Goal: Task Accomplishment & Management: Manage account settings

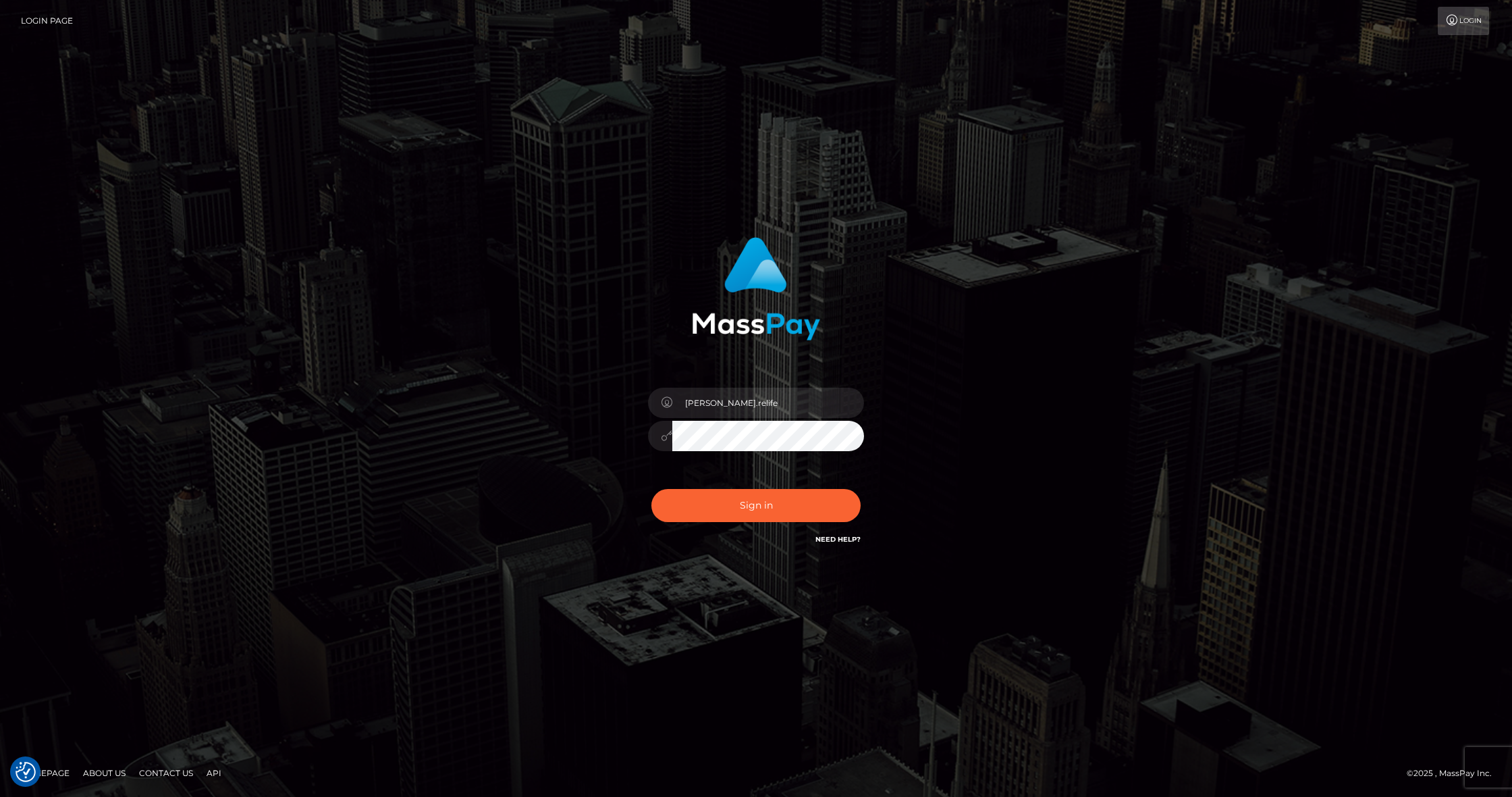
drag, startPoint x: 750, startPoint y: 508, endPoint x: 766, endPoint y: 496, distance: 20.0
click at [750, 508] on button "Sign in" at bounding box center [756, 505] width 209 height 33
type input "Edwin.relife"
drag, startPoint x: 749, startPoint y: 485, endPoint x: 757, endPoint y: 509, distance: 25.3
click at [749, 485] on div "Sign in Need Help?" at bounding box center [756, 511] width 236 height 60
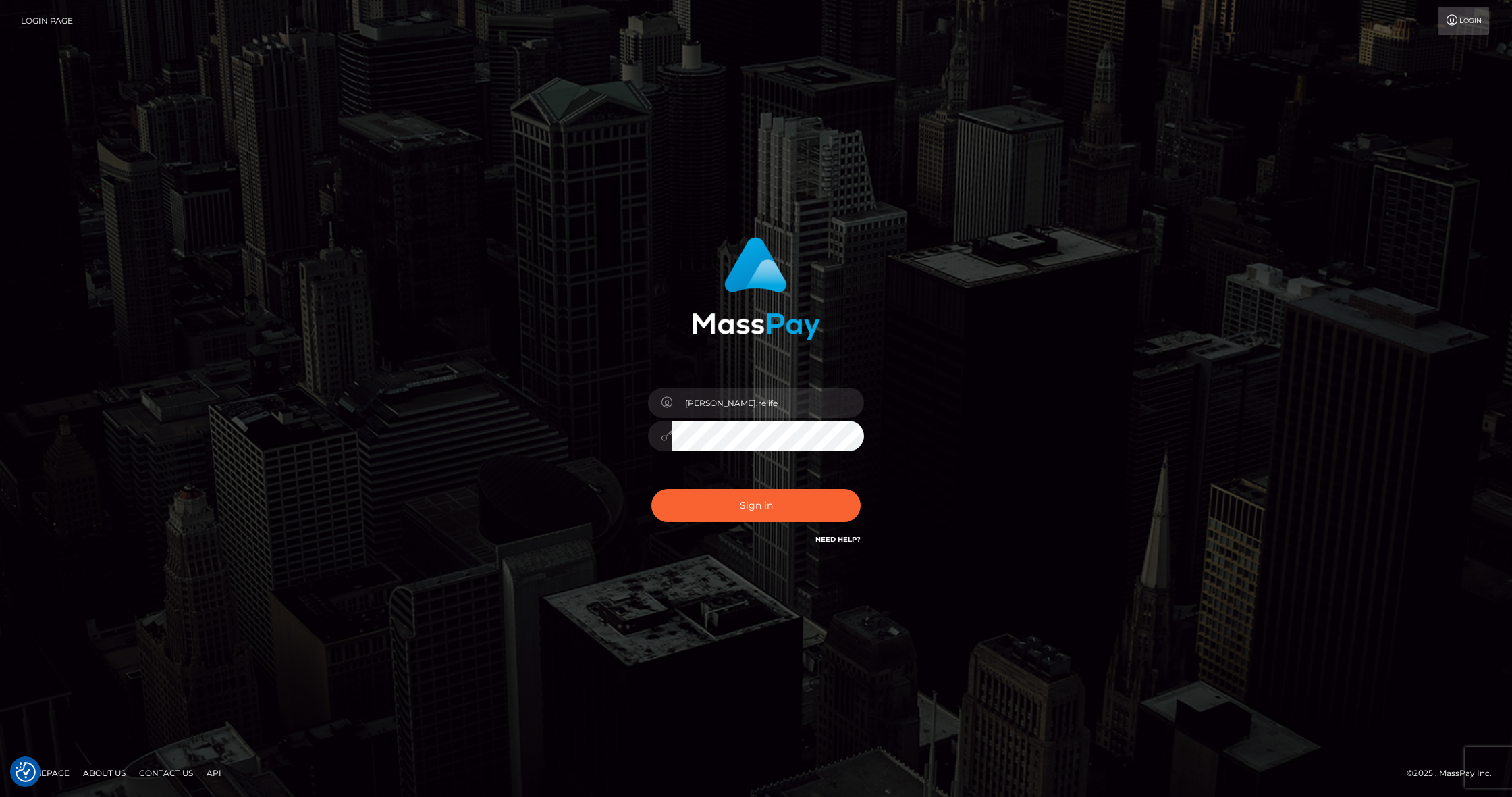
click at [764, 524] on div "Sign in Need Help?" at bounding box center [756, 511] width 236 height 60
click at [770, 511] on button "Sign in" at bounding box center [756, 505] width 209 height 33
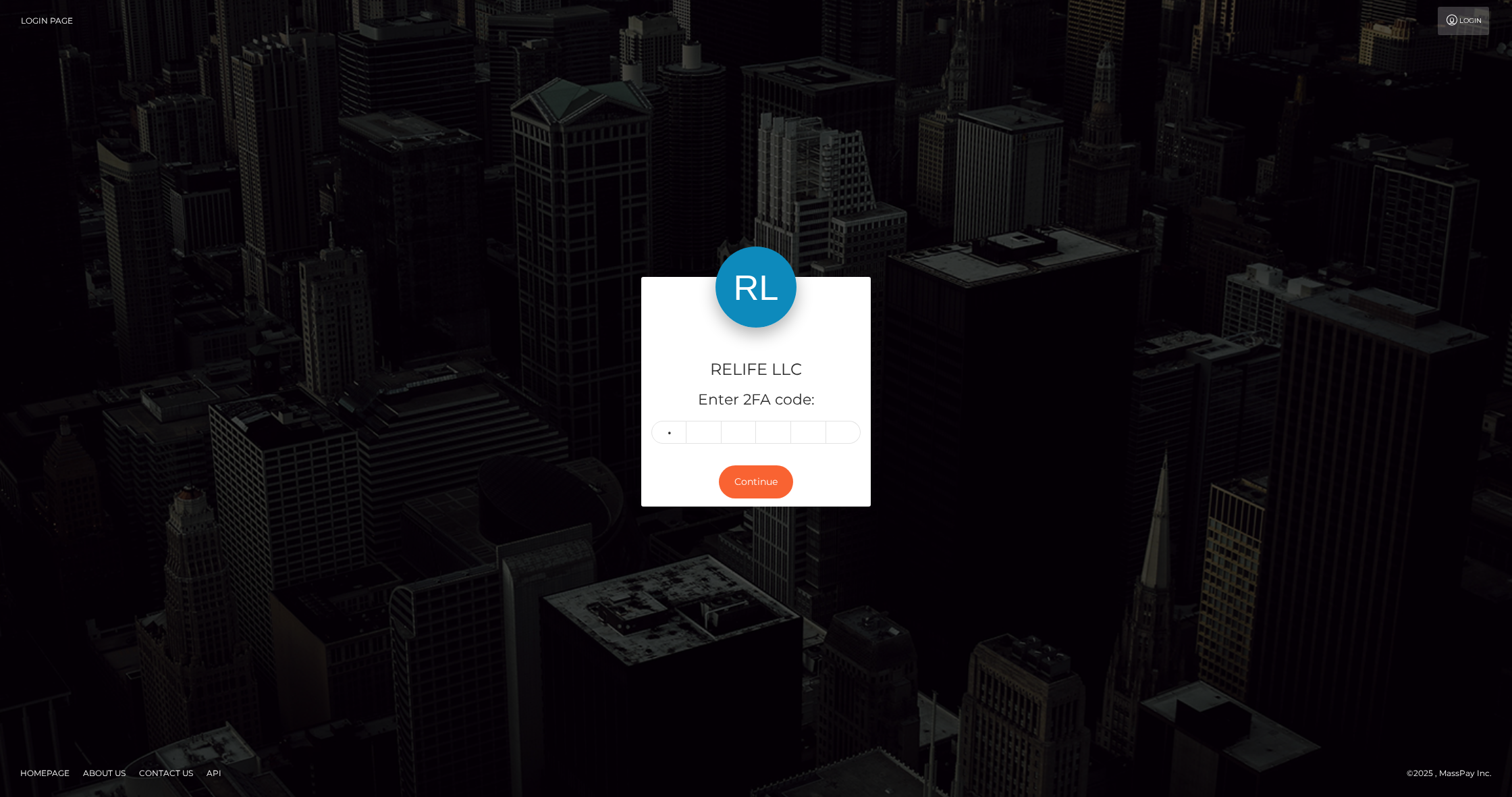
type input "6"
type input "3"
type input "4"
type input "6"
type input "4"
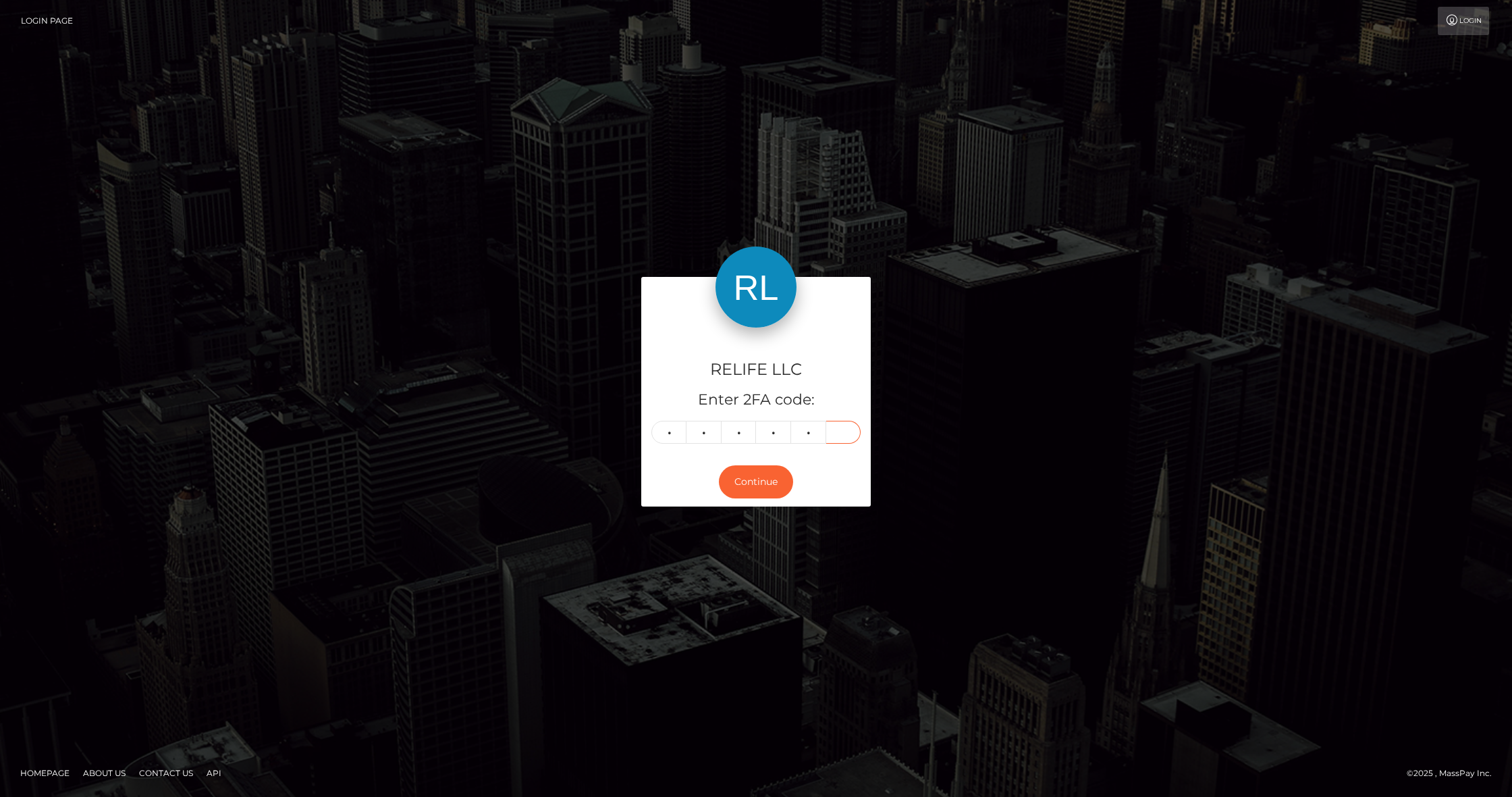
type input "7"
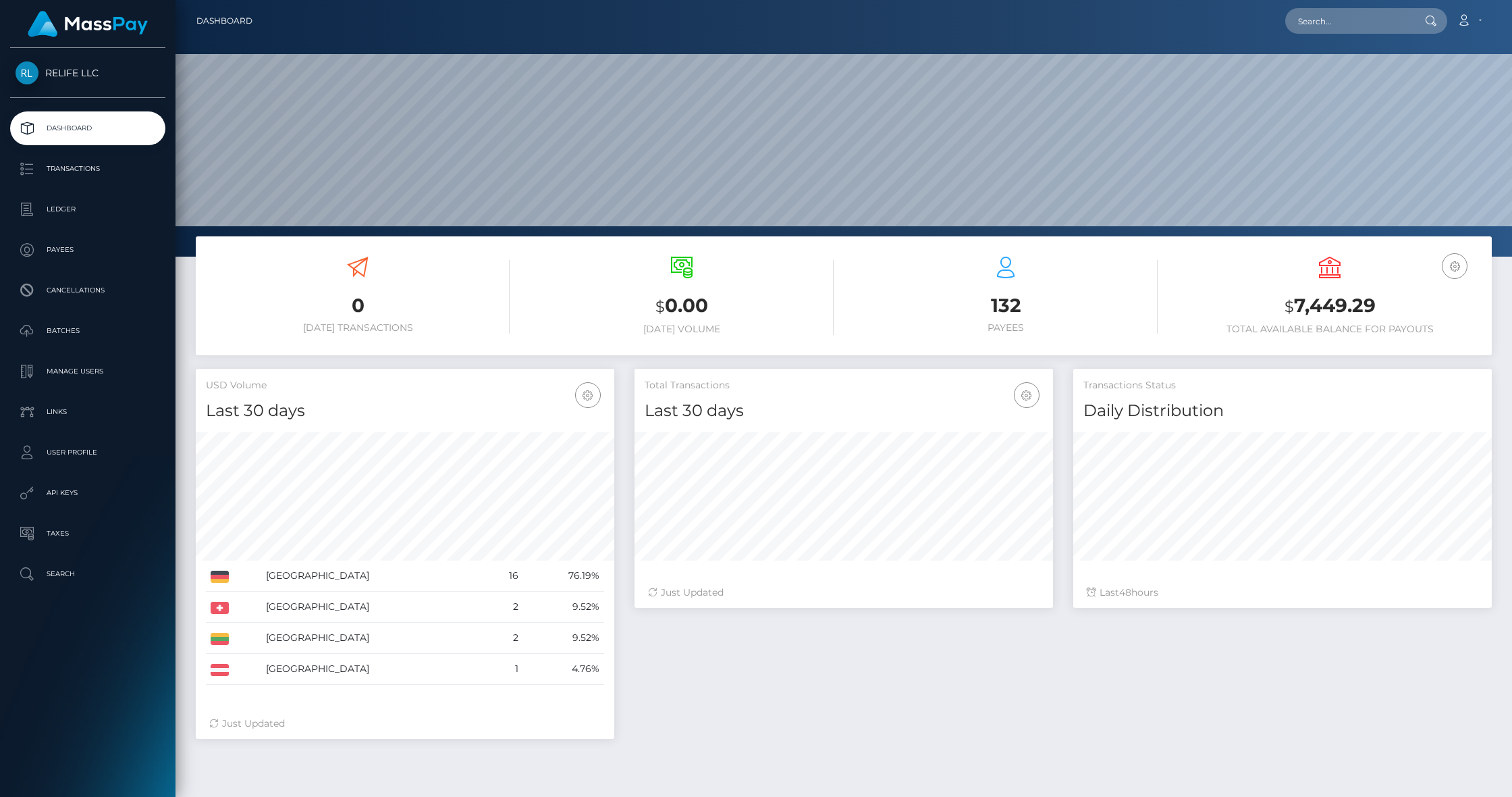
scroll to position [238, 418]
click at [140, 262] on link "Payees" at bounding box center [88, 250] width 155 height 34
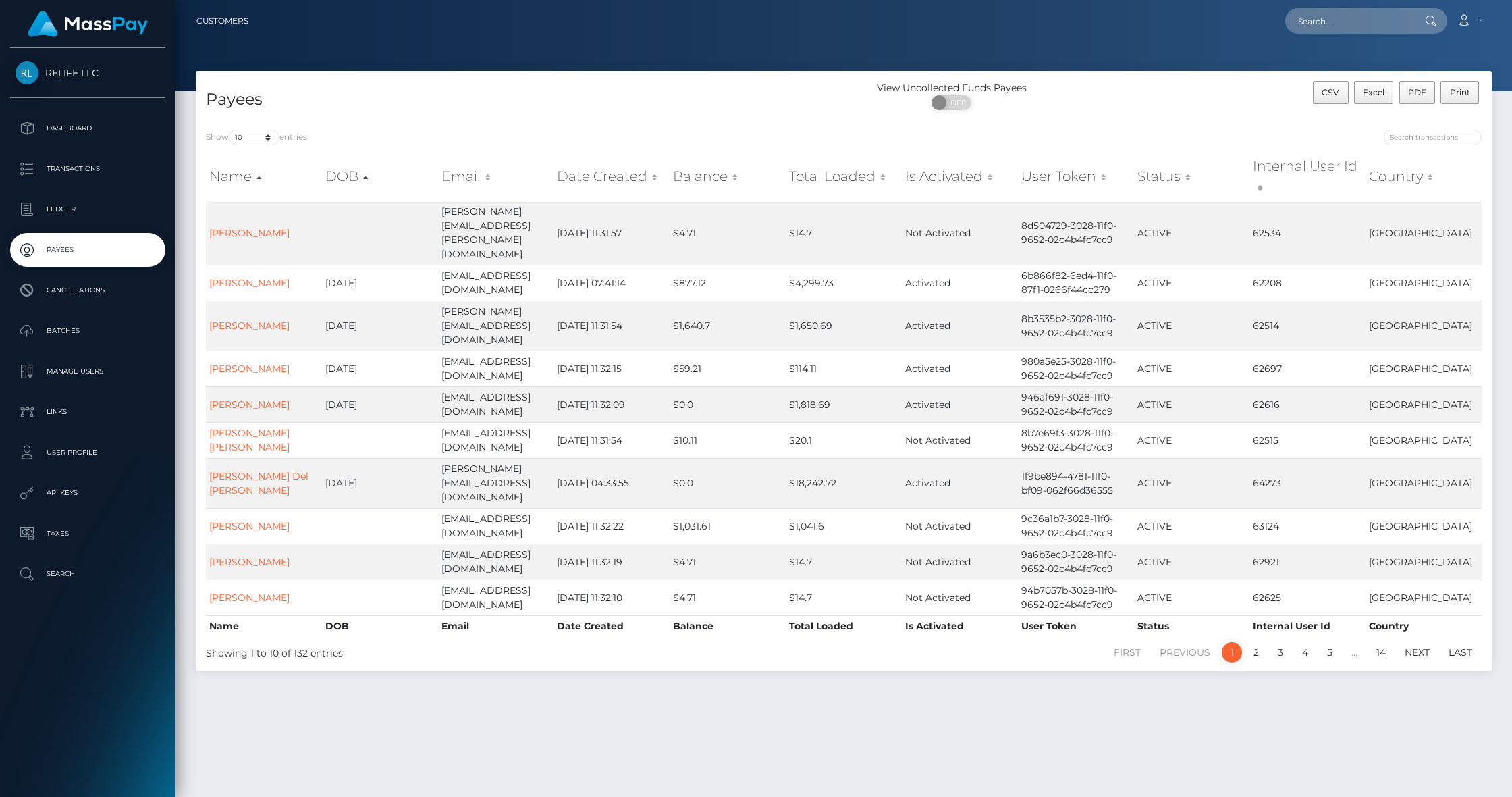
click at [697, 615] on th "Balance" at bounding box center [727, 625] width 116 height 21
drag, startPoint x: 794, startPoint y: 542, endPoint x: 749, endPoint y: 540, distance: 45.0
click at [749, 615] on tr "Name DOB Email Date Created Balance Total Loaded Is Activated User Token Status…" at bounding box center [844, 625] width 1276 height 21
drag, startPoint x: 589, startPoint y: 548, endPoint x: 610, endPoint y: 490, distance: 61.7
click at [591, 615] on th "Date Created" at bounding box center [611, 625] width 116 height 21
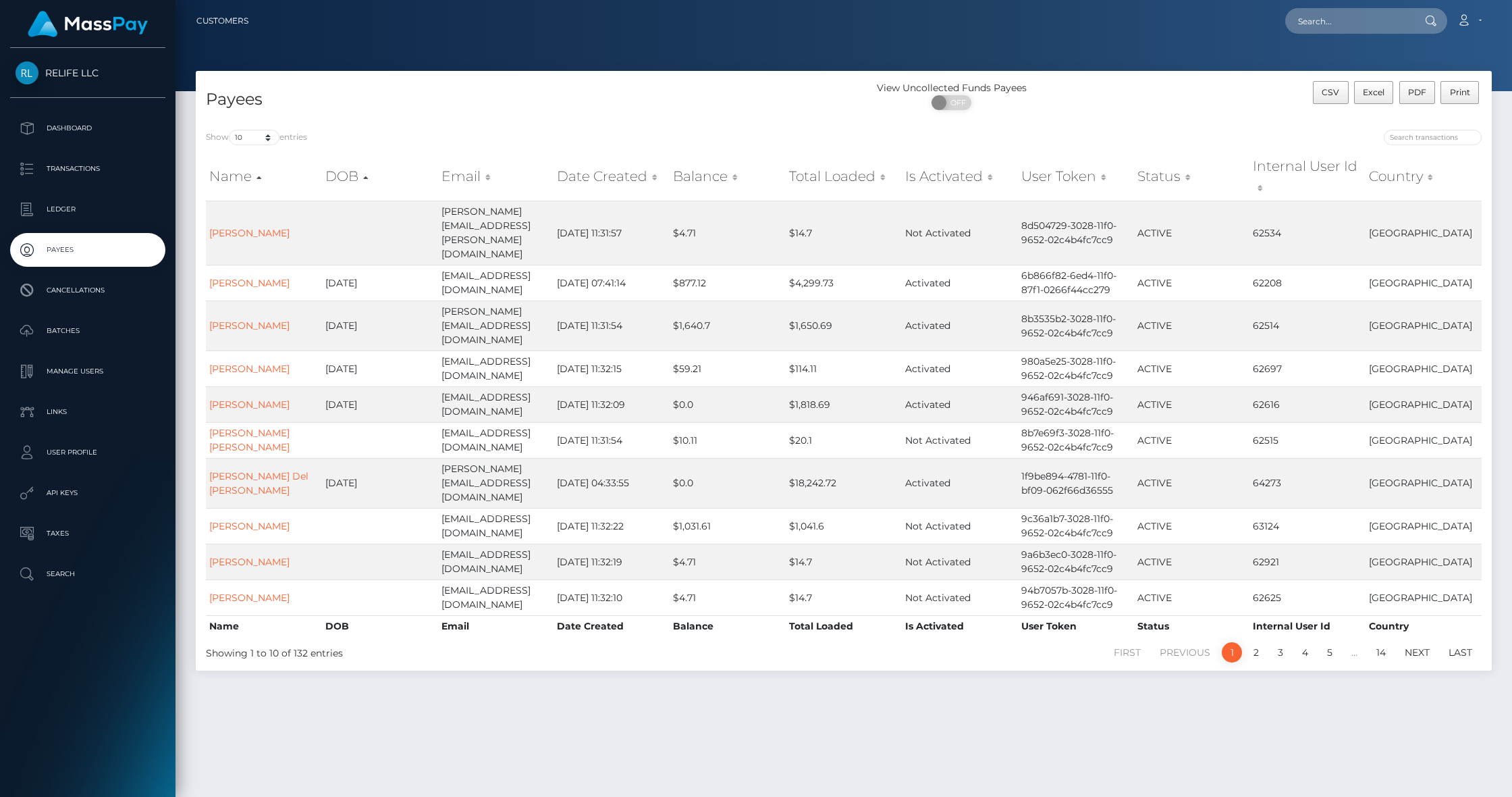
click at [647, 168] on th "Date Created" at bounding box center [611, 177] width 116 height 48
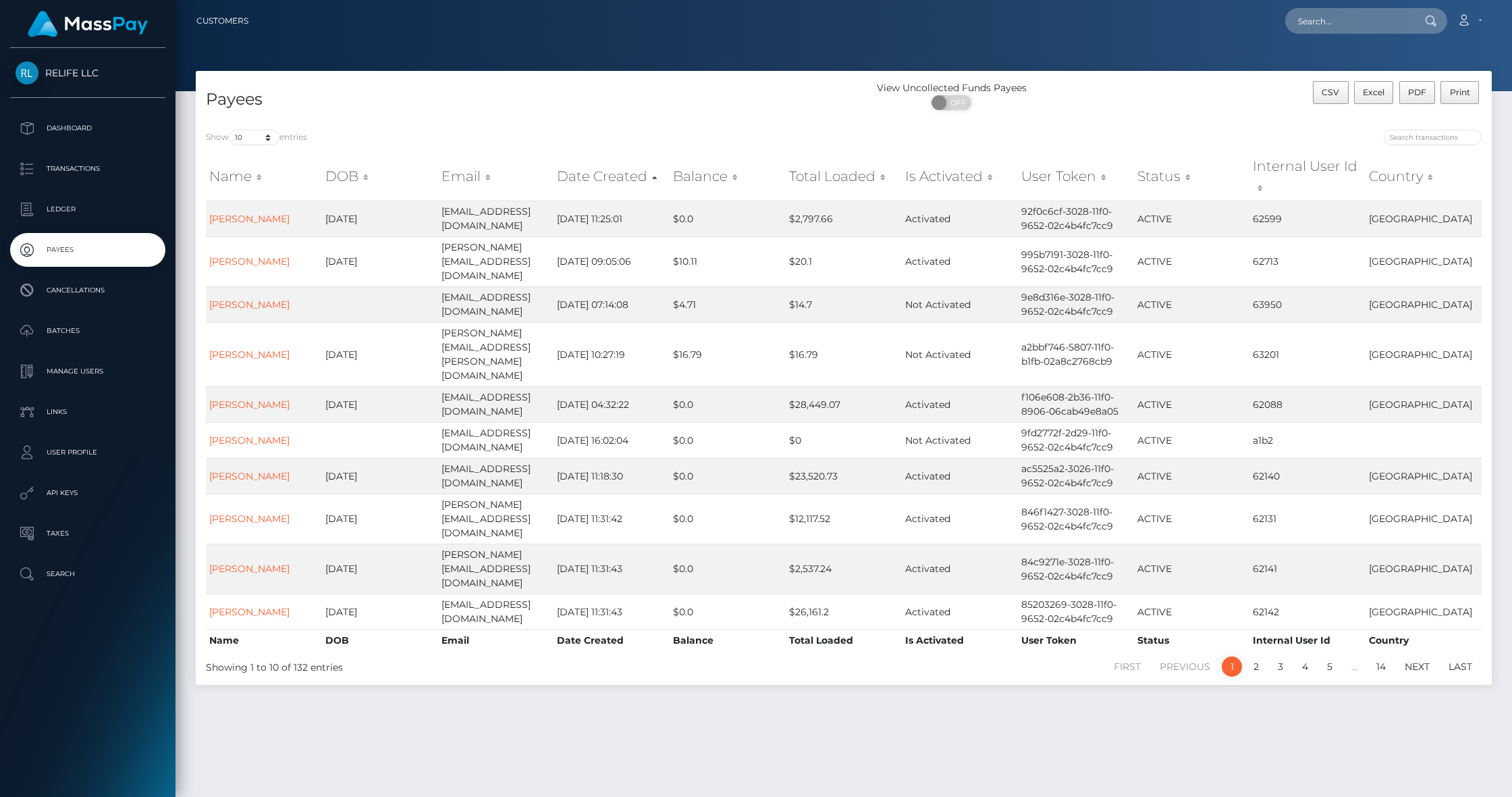
click at [648, 166] on th "Date Created" at bounding box center [611, 177] width 116 height 48
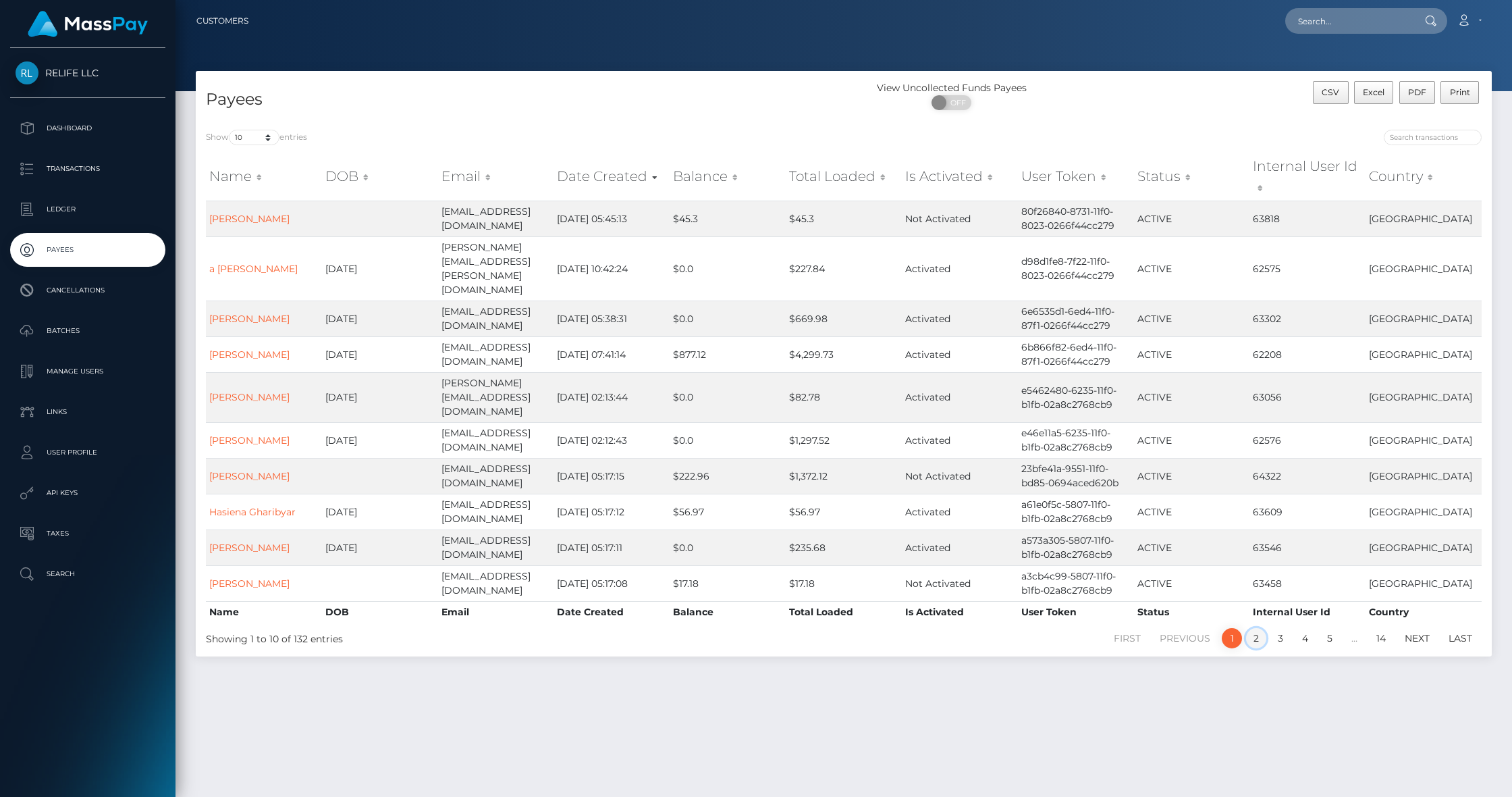
click at [1256, 628] on link "2" at bounding box center [1256, 638] width 20 height 21
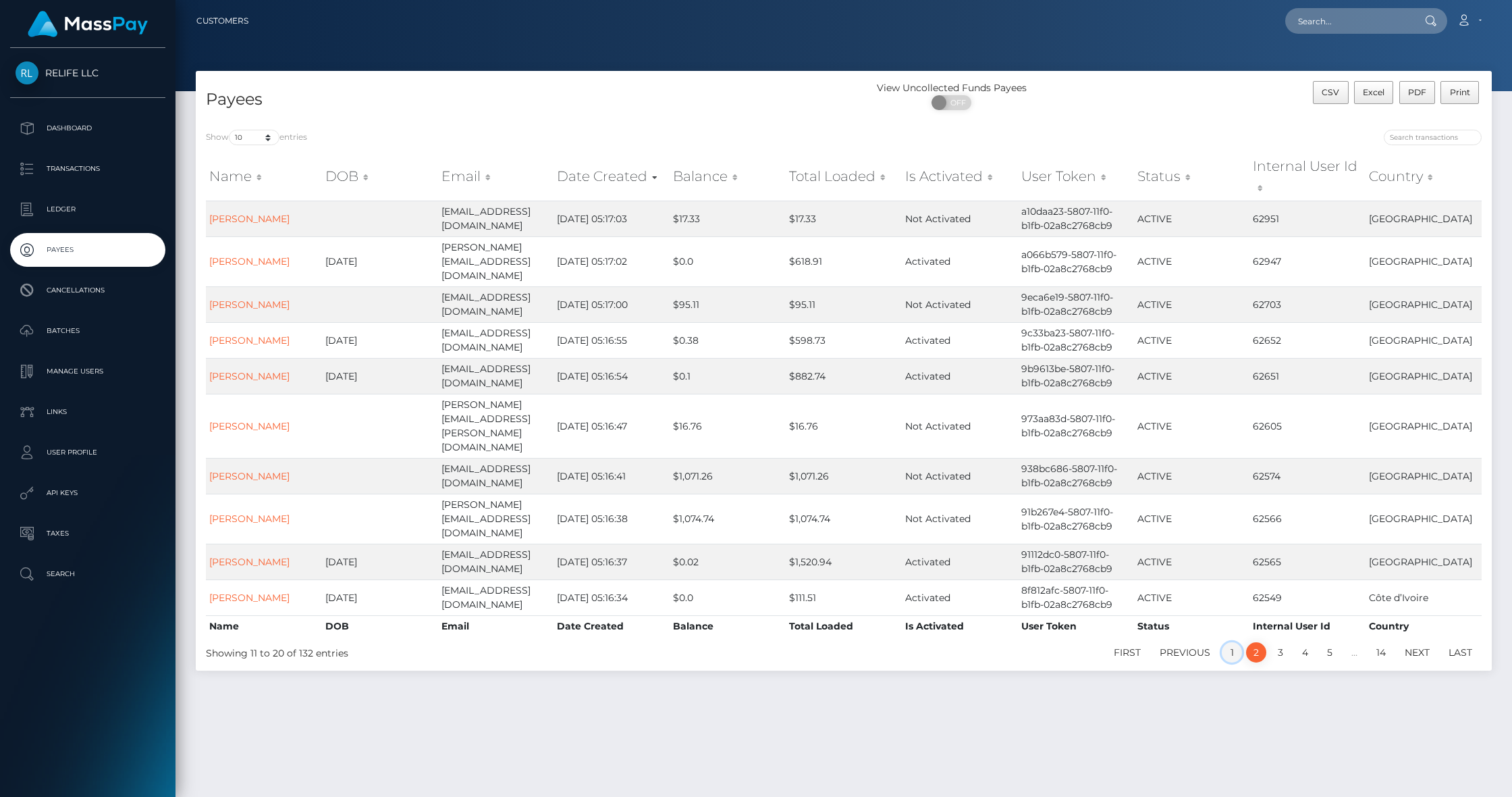
click at [1235, 642] on link "1" at bounding box center [1232, 653] width 20 height 21
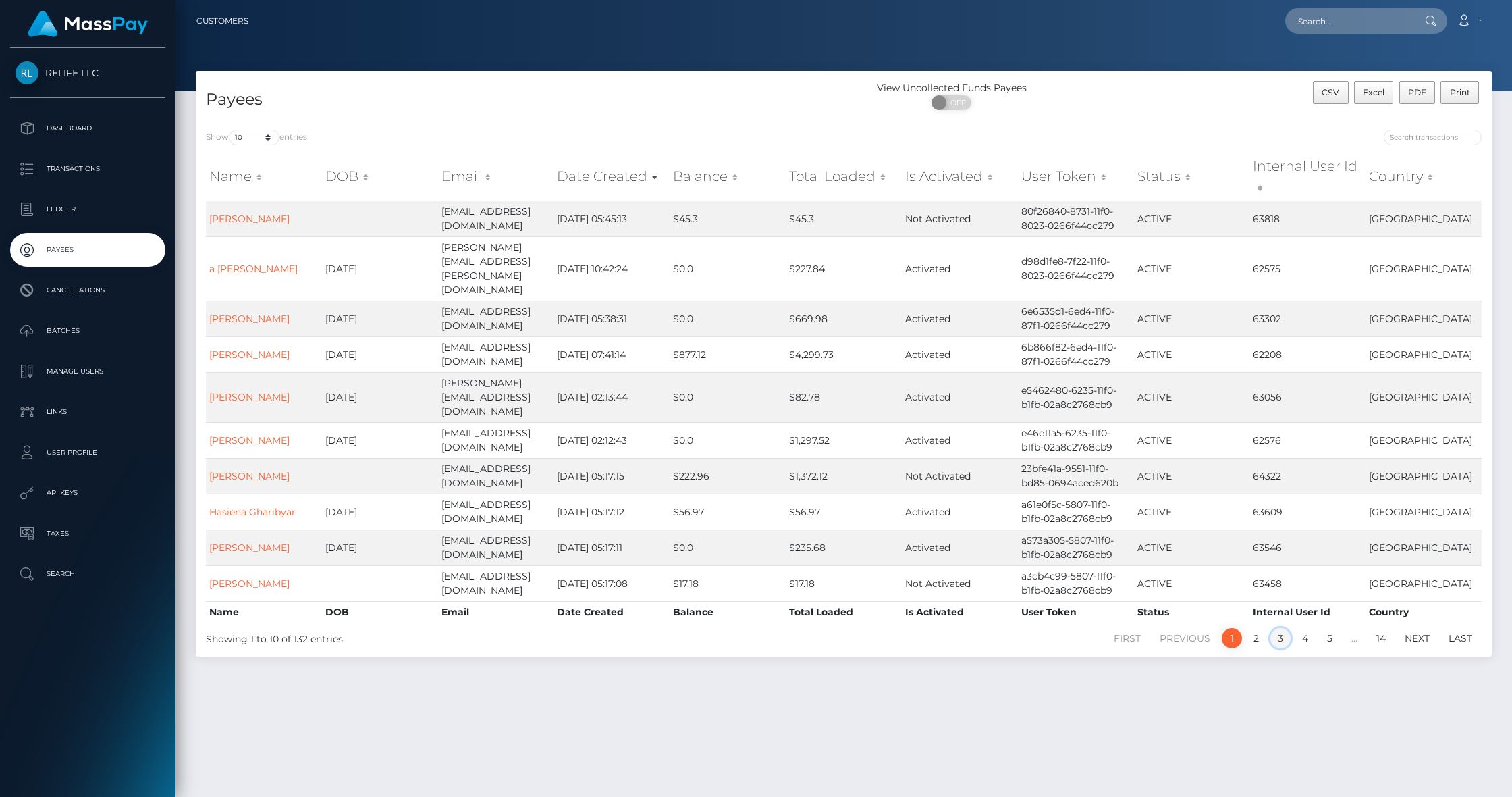
click at [1277, 628] on link "3" at bounding box center [1281, 638] width 20 height 21
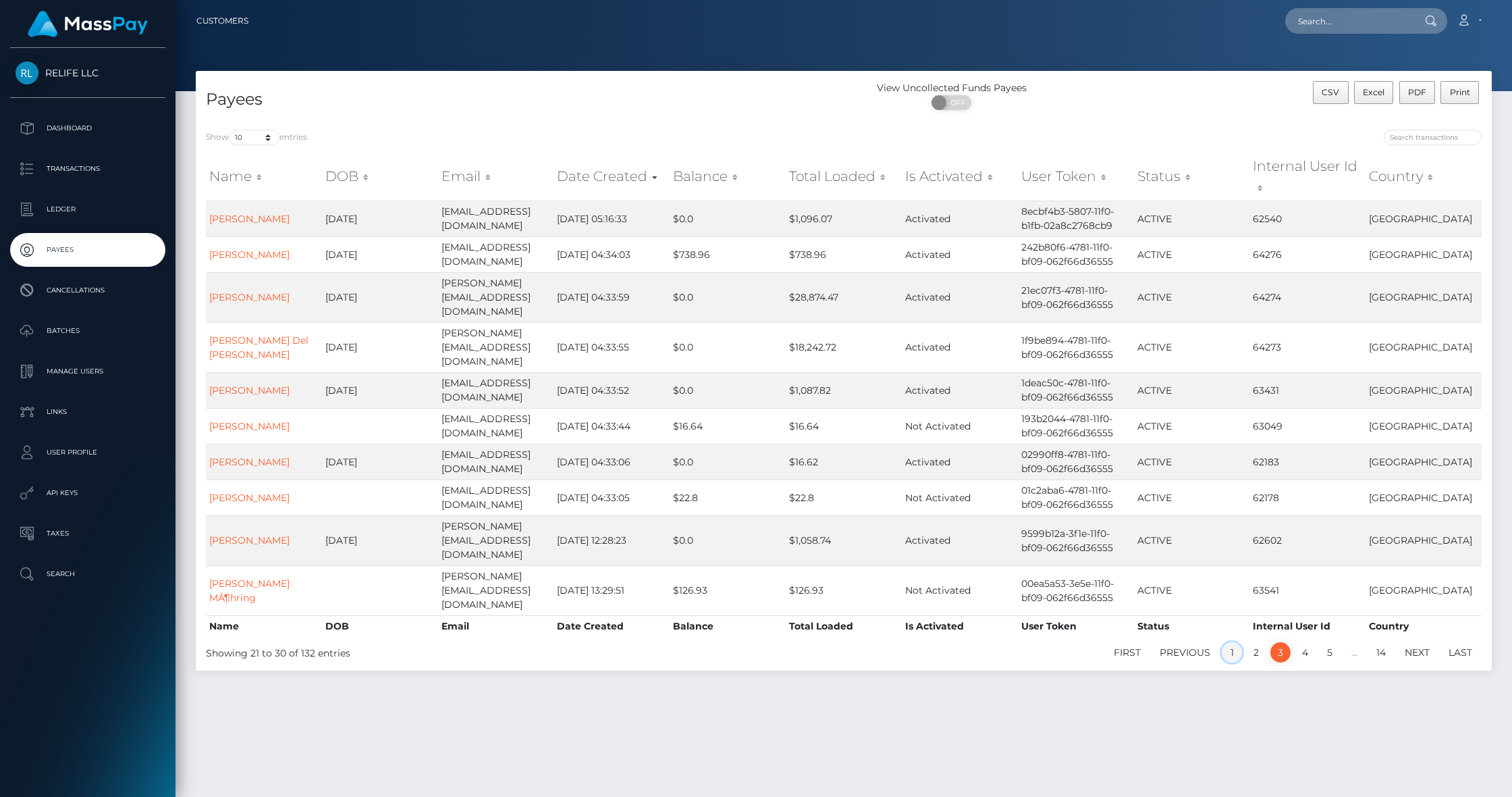
click at [1232, 642] on link "1" at bounding box center [1232, 653] width 20 height 21
